Goal: Information Seeking & Learning: Understand process/instructions

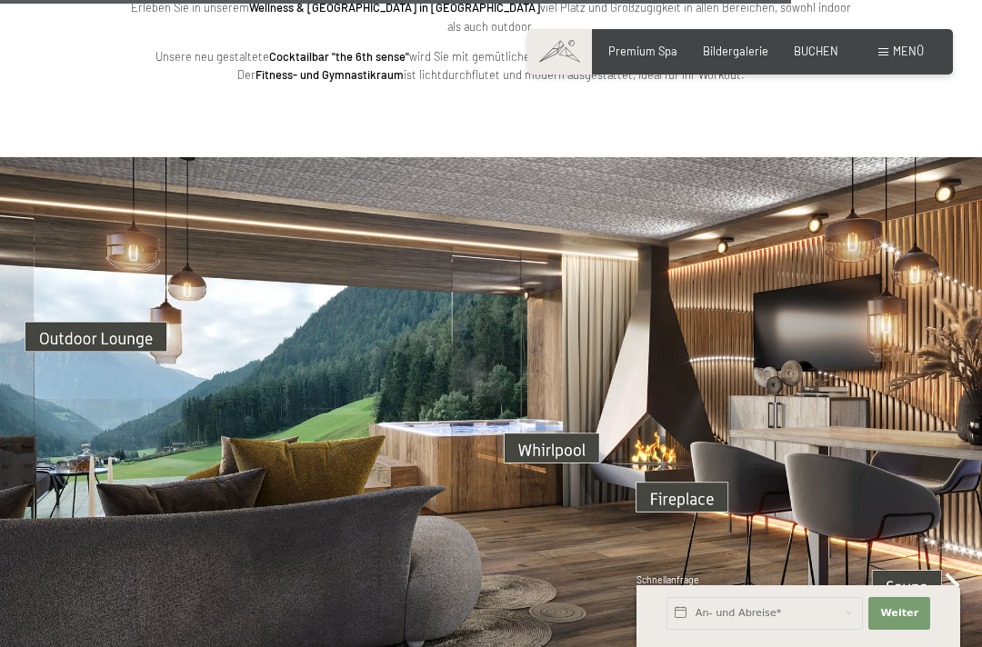
scroll to position [4127, 0]
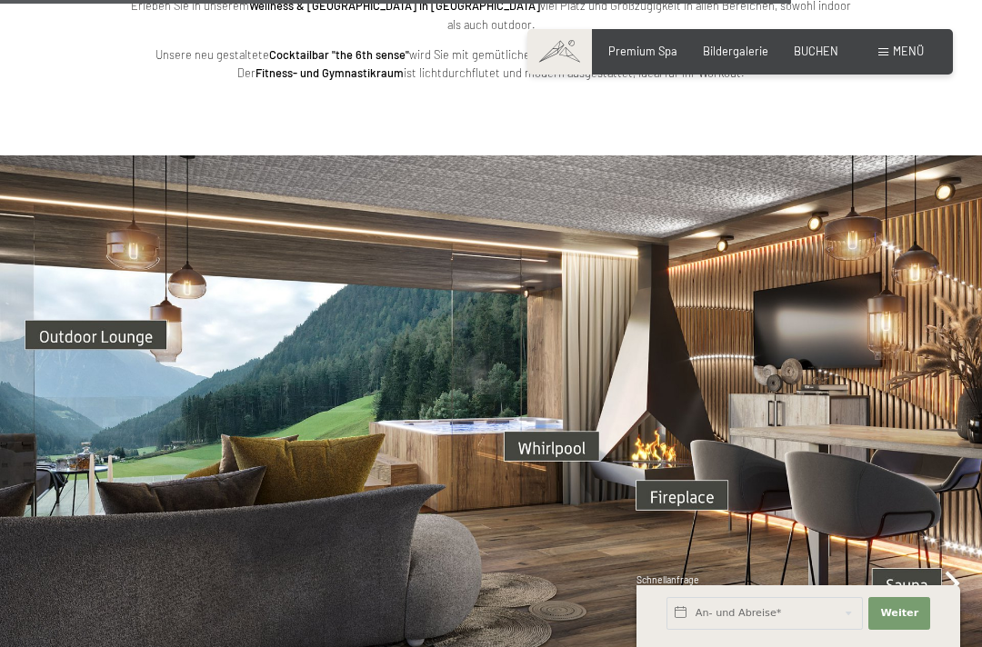
click at [573, 403] on img at bounding box center [491, 431] width 982 height 553
click at [922, 630] on button "Weiter Adressfelder ausblenden" at bounding box center [899, 613] width 62 height 33
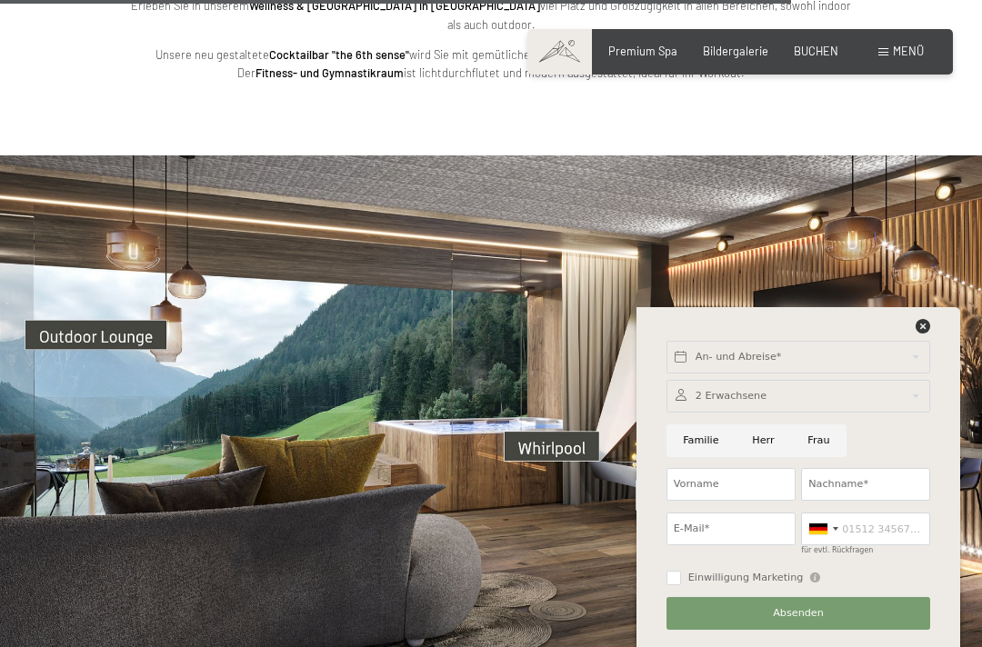
click at [932, 342] on div at bounding box center [798, 330] width 270 height 23
click at [927, 334] on icon at bounding box center [922, 326] width 15 height 15
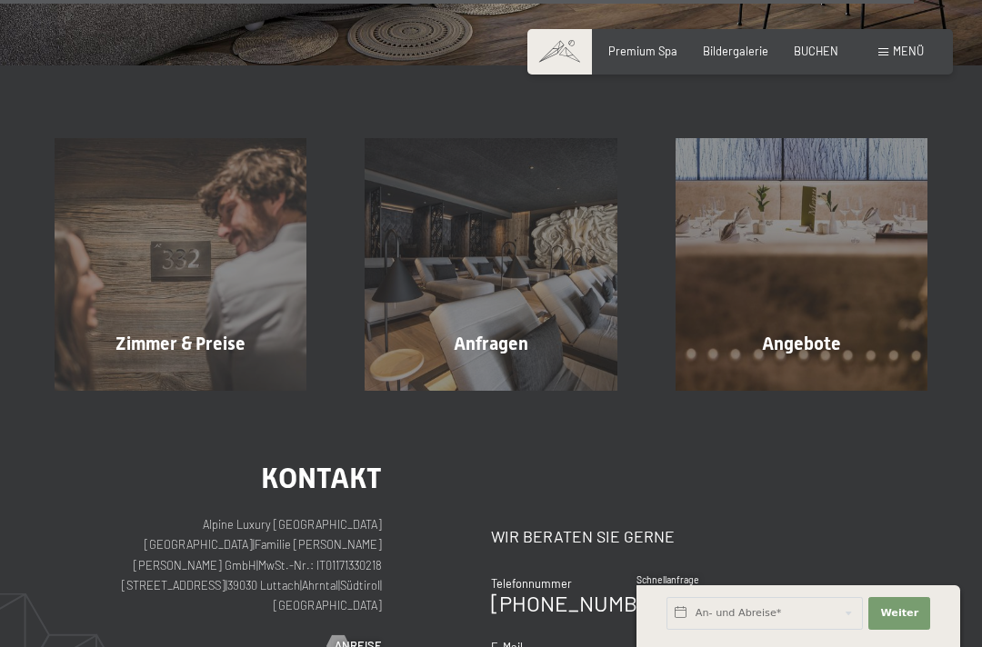
scroll to position [4763, 0]
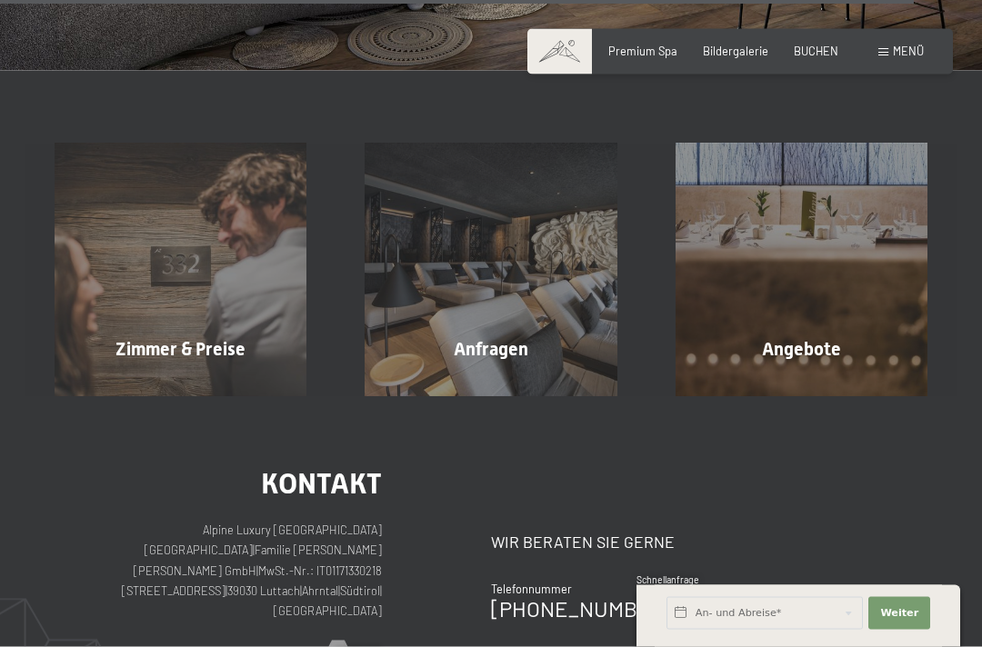
click at [196, 380] on span "Mehr erfahren" at bounding box center [184, 388] width 90 height 16
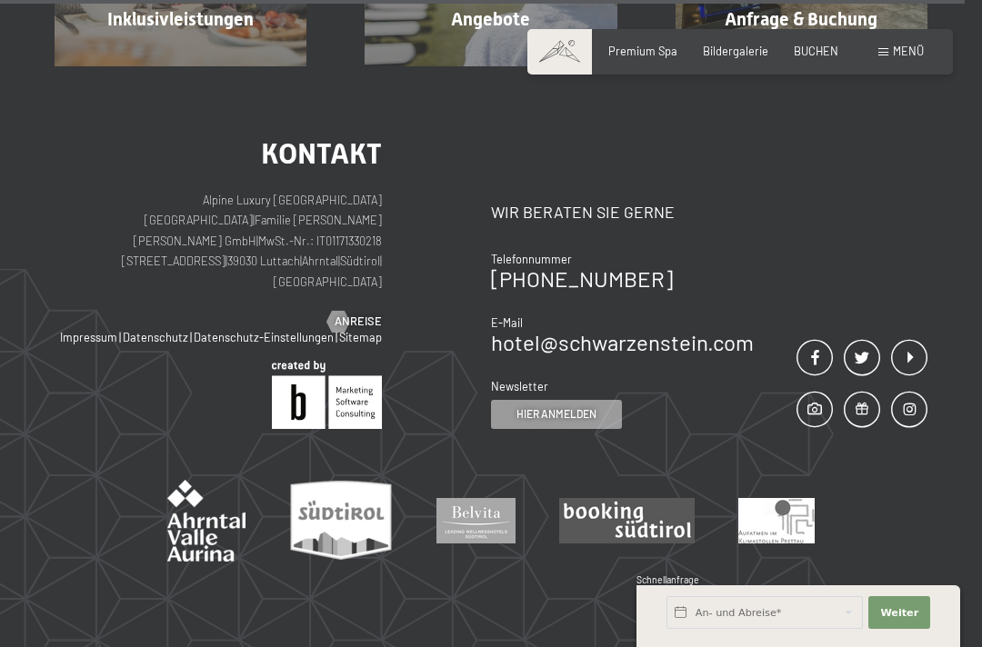
scroll to position [4138, 0]
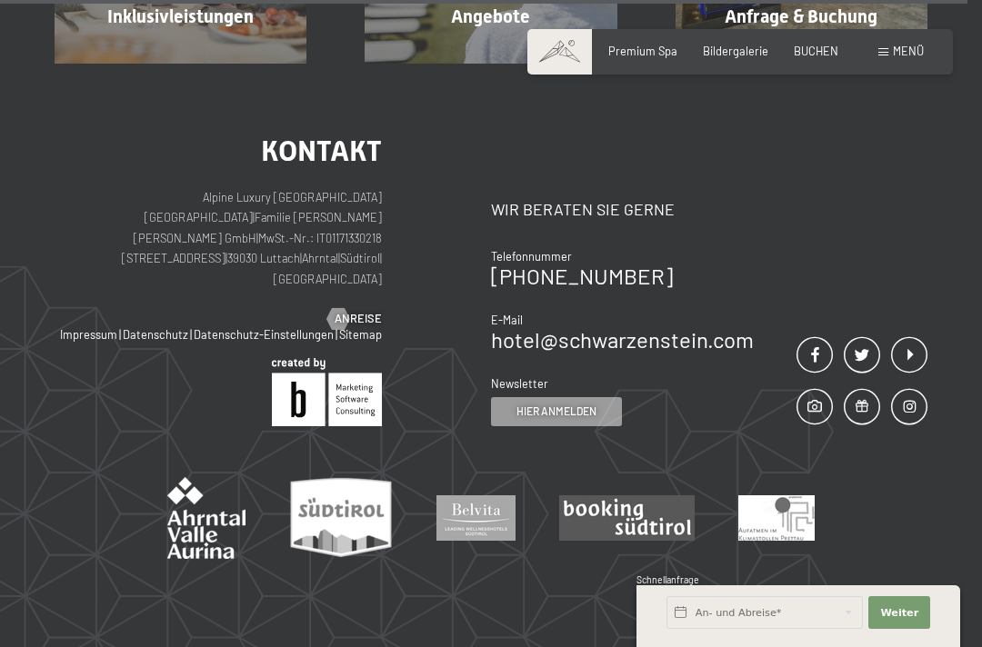
click at [344, 308] on div at bounding box center [338, 319] width 13 height 22
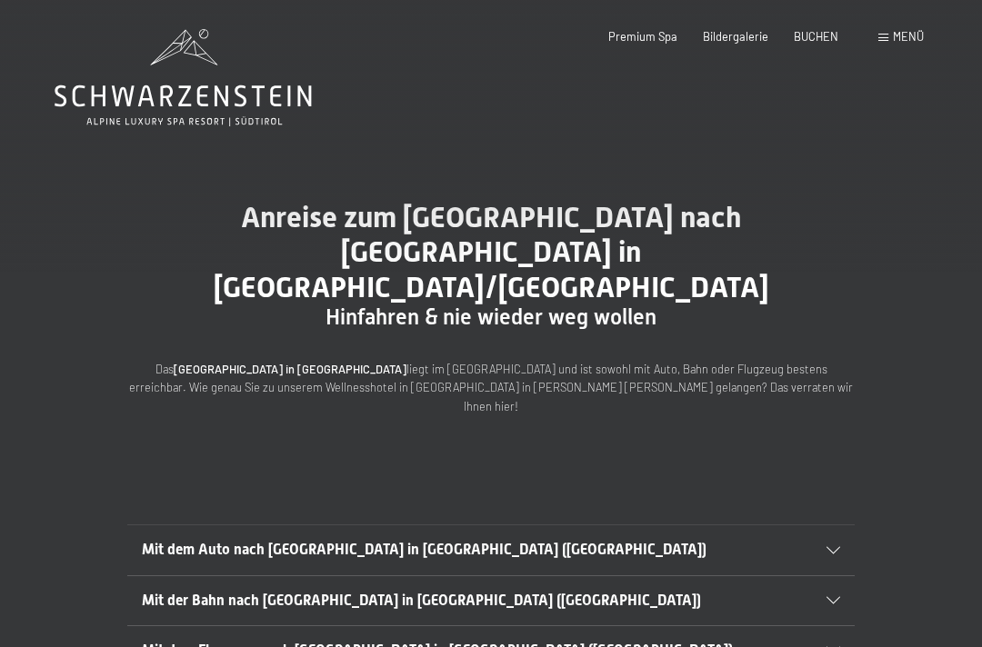
click at [374, 541] on span "Mit dem Auto nach [GEOGRAPHIC_DATA] in [GEOGRAPHIC_DATA] ([GEOGRAPHIC_DATA])" at bounding box center [424, 549] width 564 height 17
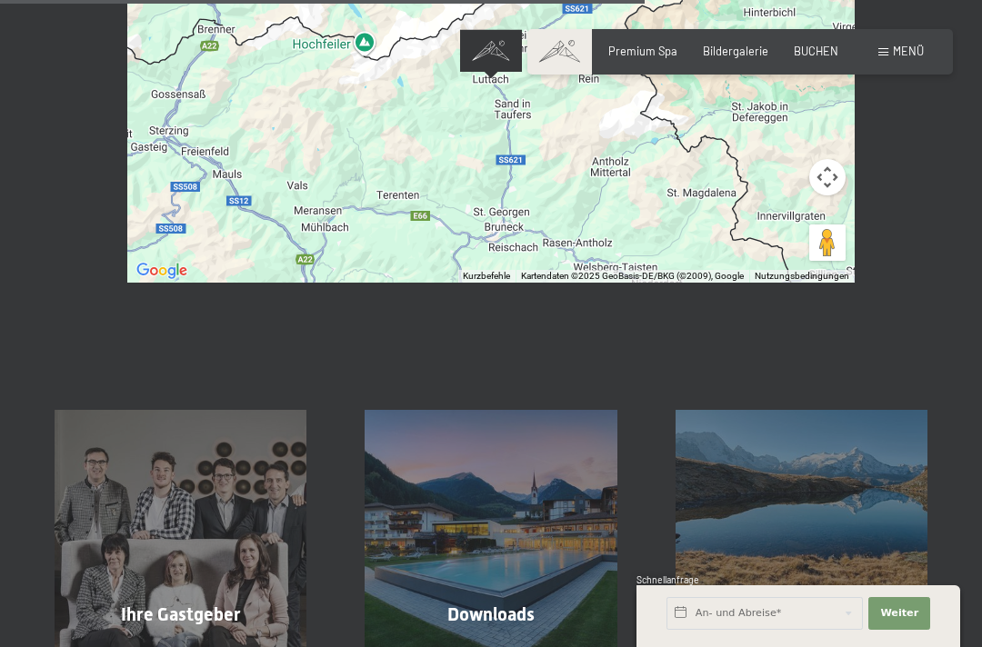
scroll to position [1238, 0]
